Goal: Task Accomplishment & Management: Use online tool/utility

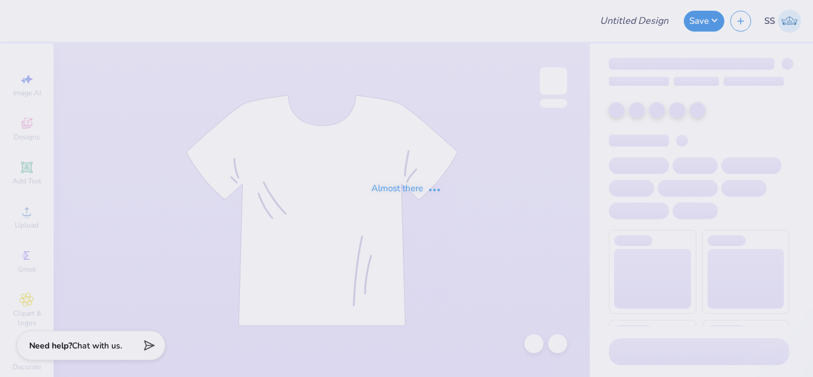
type input "Design 1"
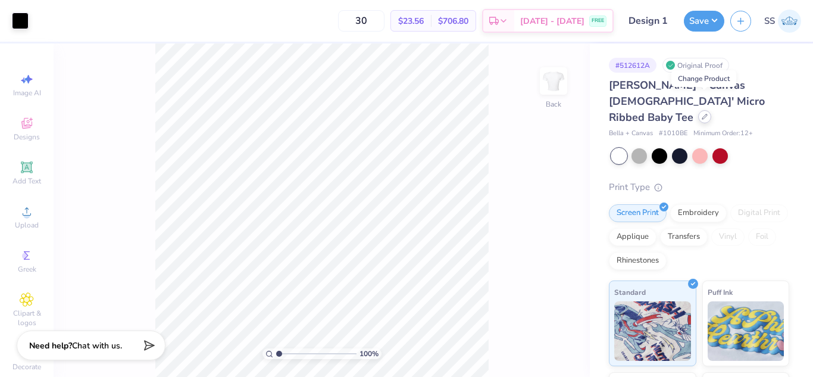
click at [702, 114] on icon at bounding box center [705, 117] width 6 height 6
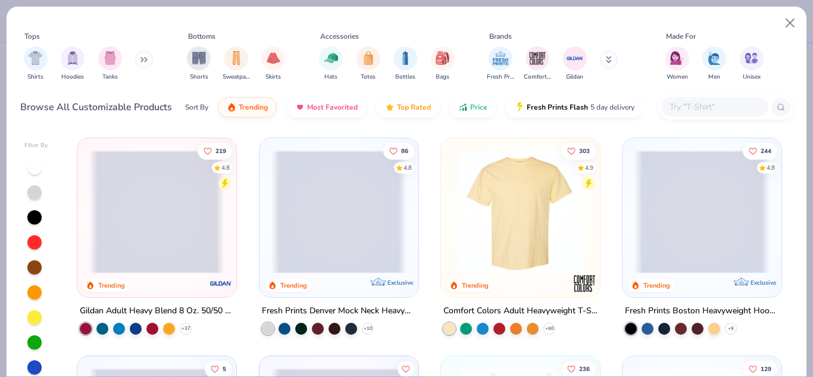
click at [693, 104] on input "text" at bounding box center [715, 107] width 92 height 14
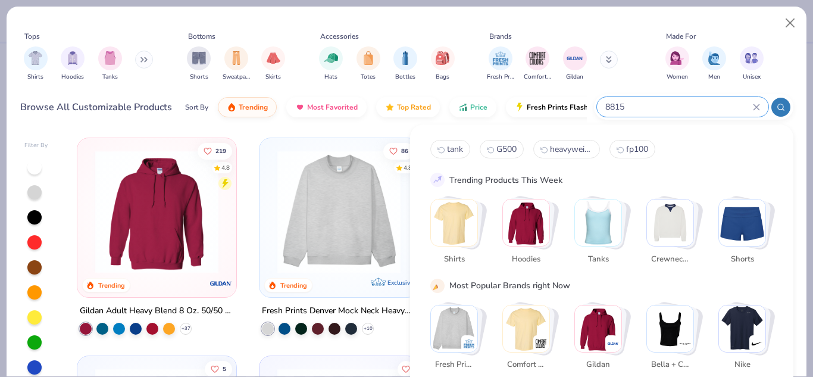
type input "8815"
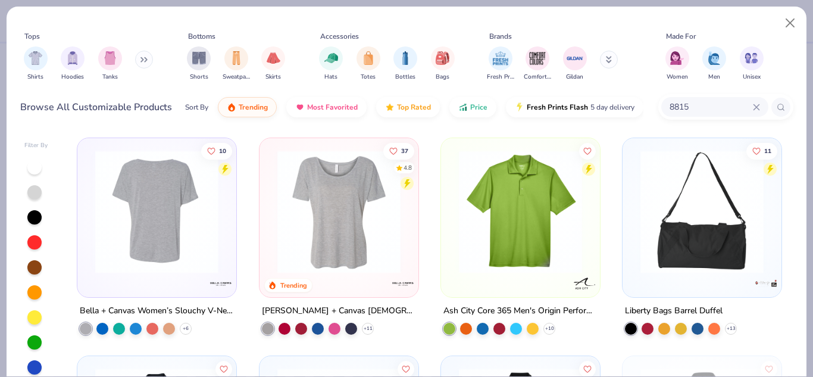
click at [186, 253] on img at bounding box center [156, 211] width 135 height 123
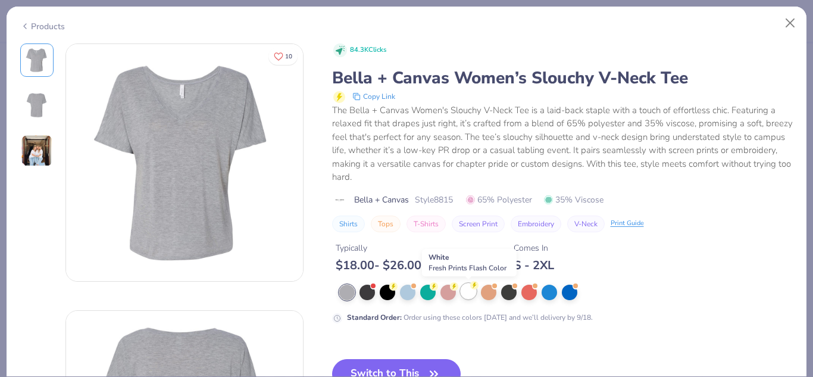
click at [469, 295] on div at bounding box center [468, 290] width 15 height 15
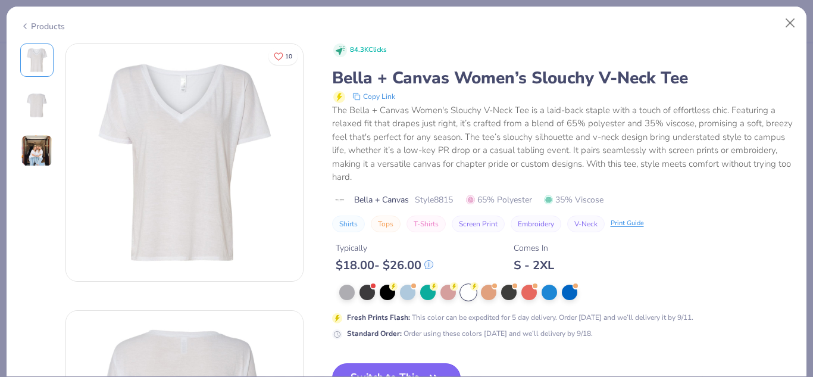
click at [425, 363] on button "Switch to This" at bounding box center [396, 378] width 129 height 30
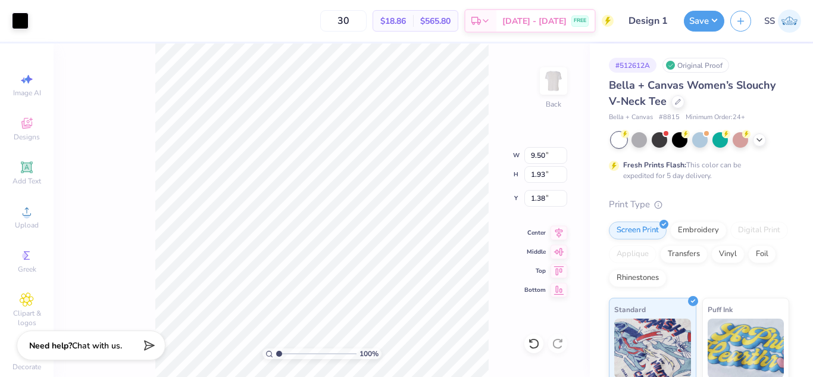
type input "9.50"
type input "1.93"
type input "1.50"
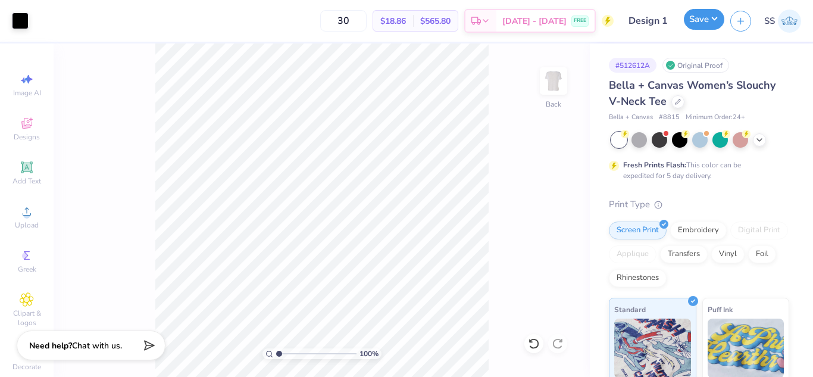
click at [711, 18] on button "Save" at bounding box center [704, 19] width 40 height 21
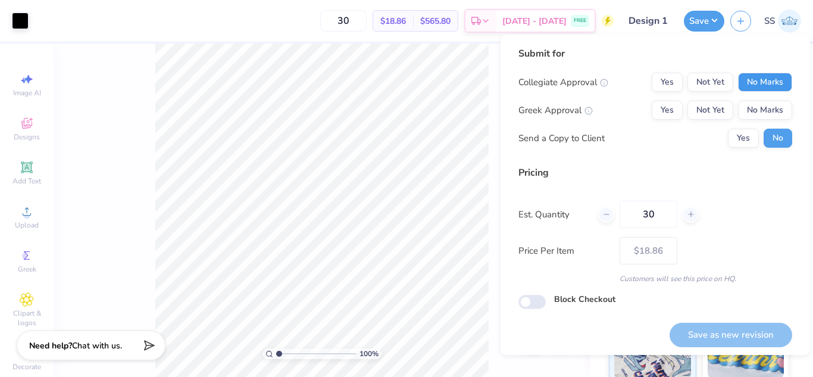
click at [779, 86] on button "No Marks" at bounding box center [765, 82] width 54 height 19
click at [703, 105] on button "Not Yet" at bounding box center [711, 110] width 46 height 19
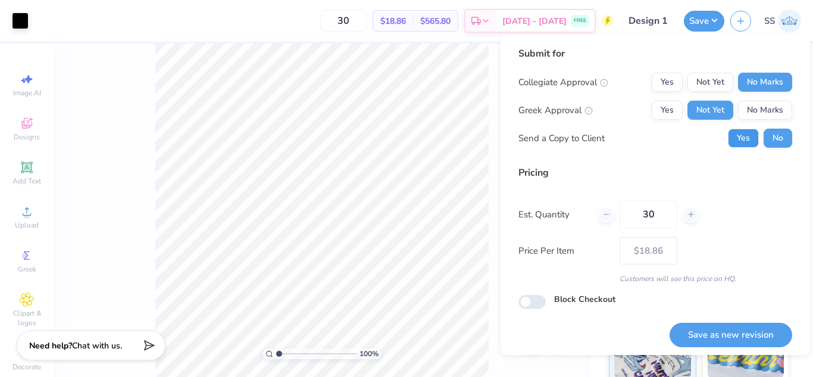
click at [734, 142] on button "Yes" at bounding box center [743, 138] width 31 height 19
click at [732, 325] on button "Save as new revision" at bounding box center [731, 335] width 123 height 24
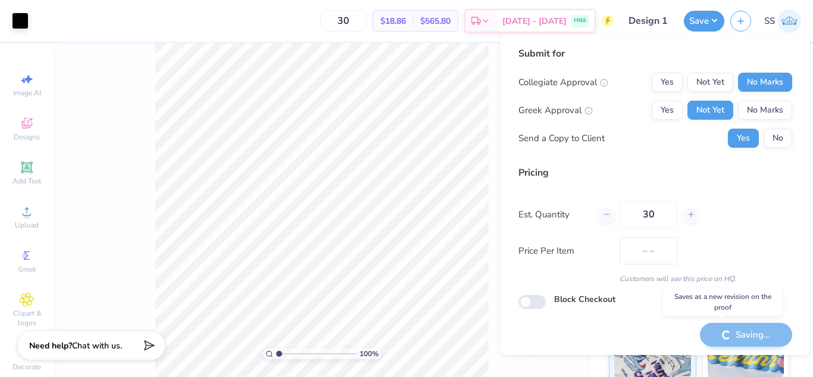
type input "$18.86"
